Goal: Information Seeking & Learning: Learn about a topic

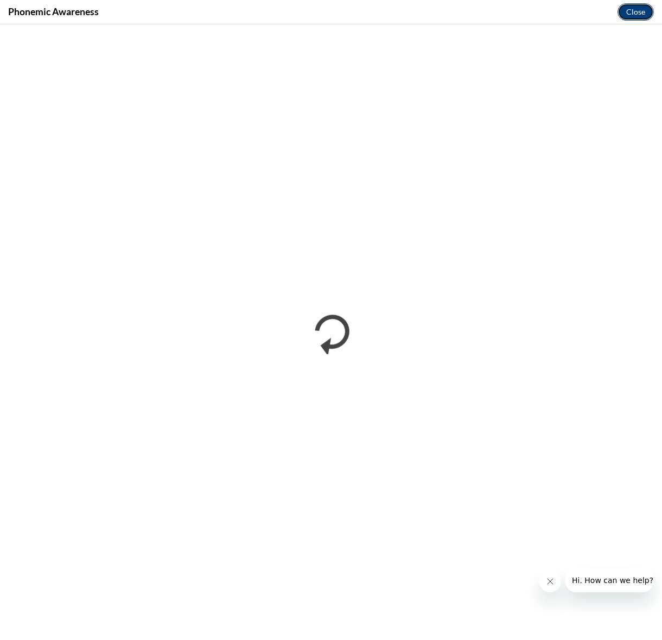
click at [629, 14] on button "Close" at bounding box center [635, 11] width 36 height 17
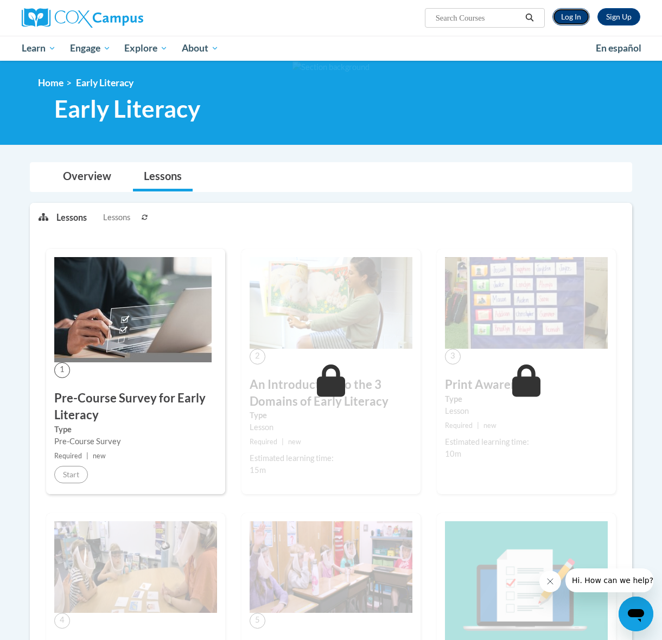
click at [575, 16] on link "Log In" at bounding box center [570, 16] width 37 height 17
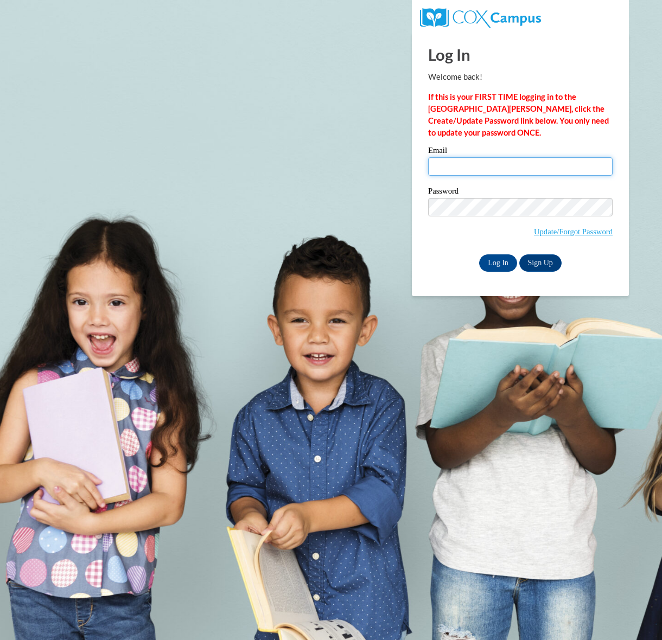
click at [510, 171] on input "Email" at bounding box center [520, 166] width 184 height 18
type input "reley@my.athens.edu"
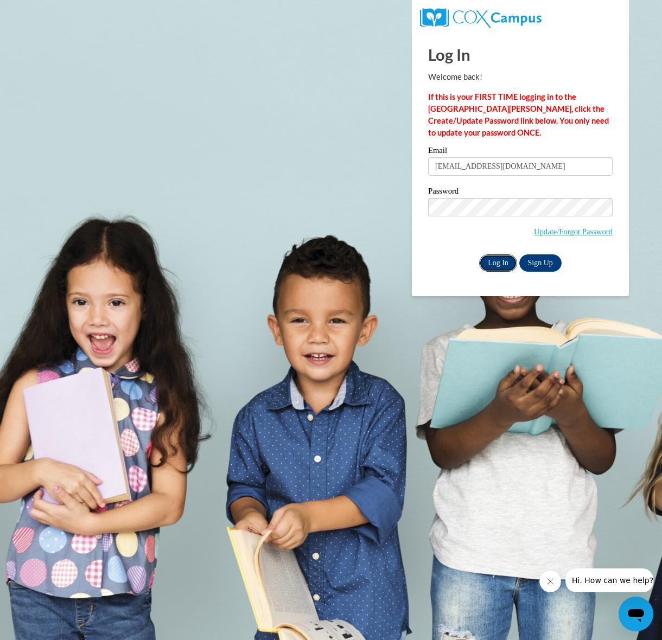
click at [493, 265] on input "Log In" at bounding box center [498, 262] width 38 height 17
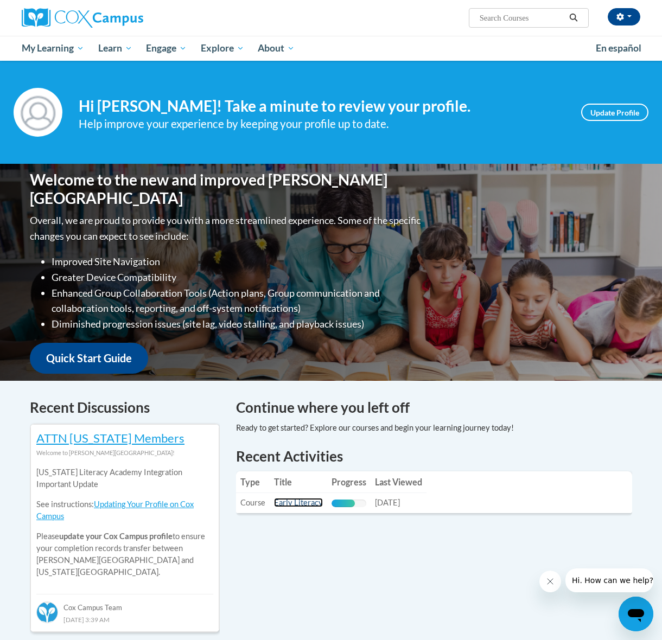
click at [291, 503] on link "Early Literacy" at bounding box center [298, 502] width 49 height 9
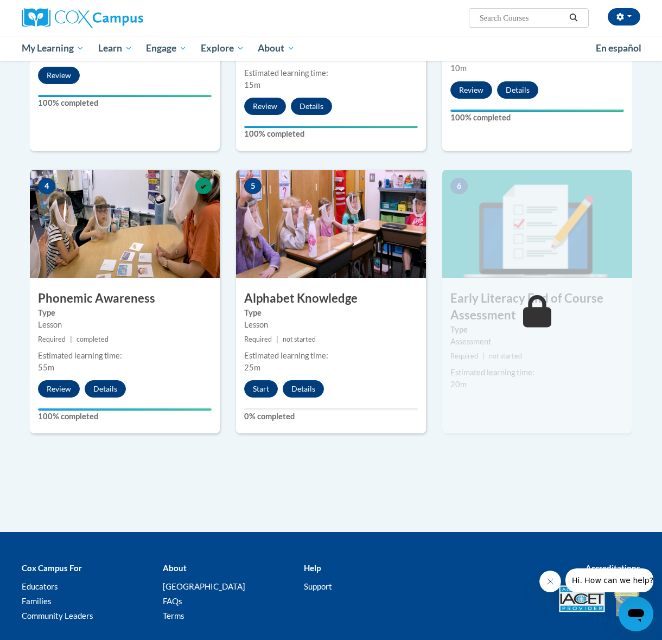
scroll to position [483, 0]
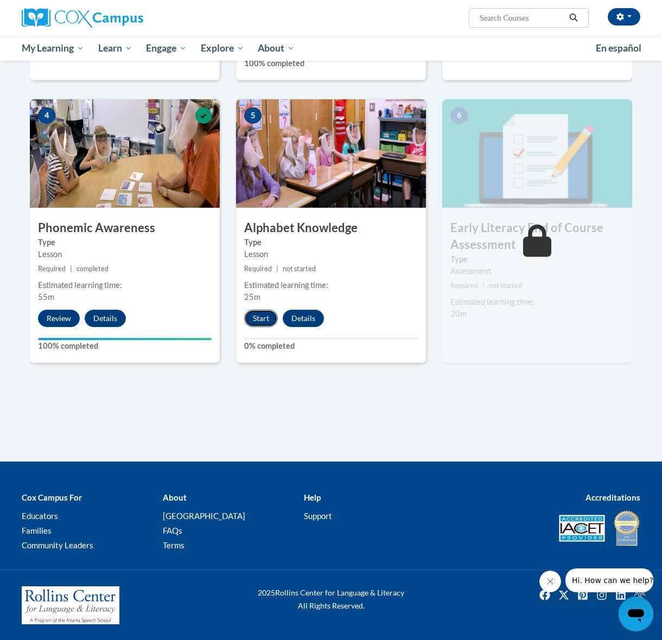
click at [264, 318] on button "Start" at bounding box center [261, 318] width 34 height 17
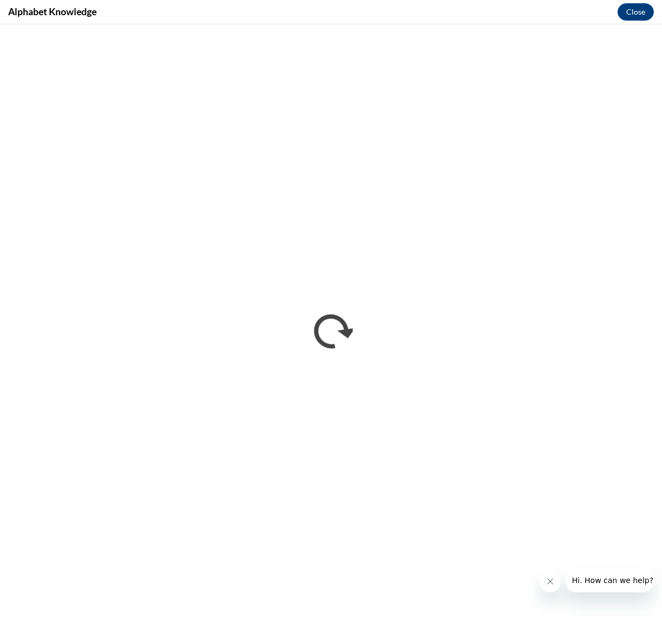
scroll to position [0, 0]
